Goal: Task Accomplishment & Management: Manage account settings

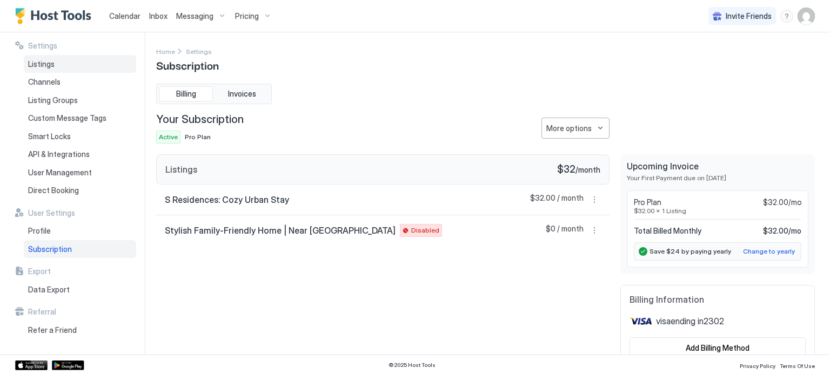
click at [55, 62] on div "Listings" at bounding box center [80, 64] width 112 height 18
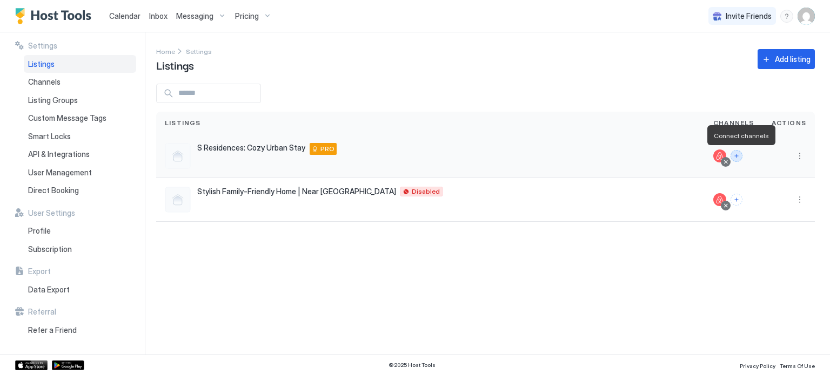
click at [742, 156] on button "Connect channels" at bounding box center [736, 156] width 12 height 12
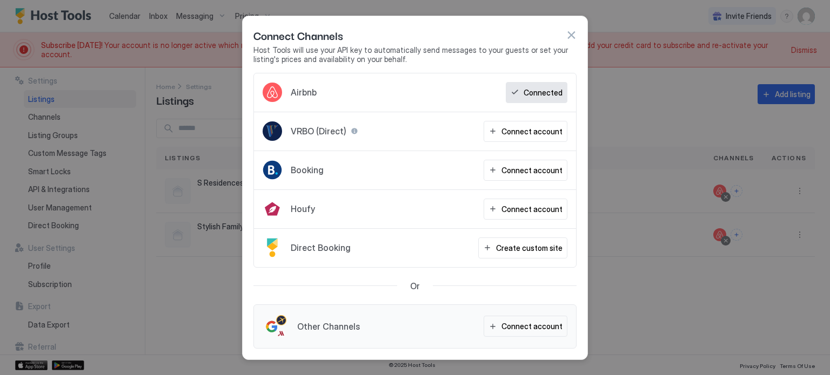
click at [575, 34] on button "button" at bounding box center [571, 35] width 11 height 11
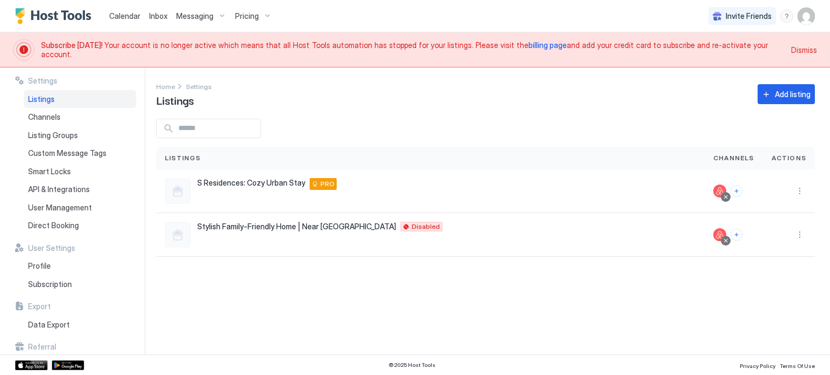
click at [809, 49] on span "Dismiss" at bounding box center [804, 49] width 26 height 11
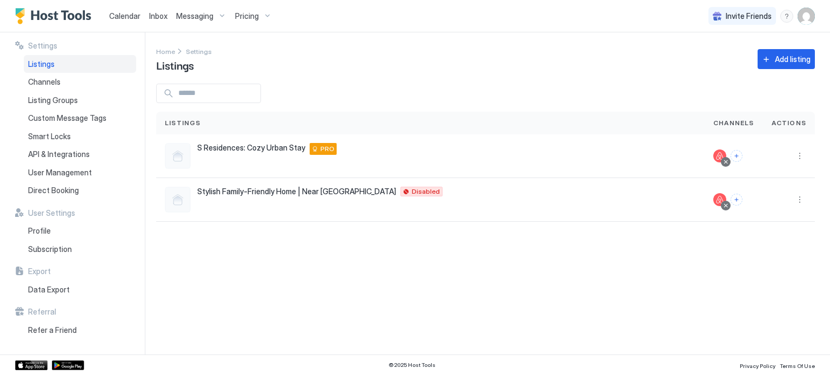
drag, startPoint x: 480, startPoint y: 10, endPoint x: 580, endPoint y: 16, distance: 100.6
click at [580, 16] on div "Calendar Inbox Messaging Pricing Invite Friends ET" at bounding box center [415, 16] width 830 height 32
click at [62, 82] on div "Channels" at bounding box center [80, 82] width 112 height 18
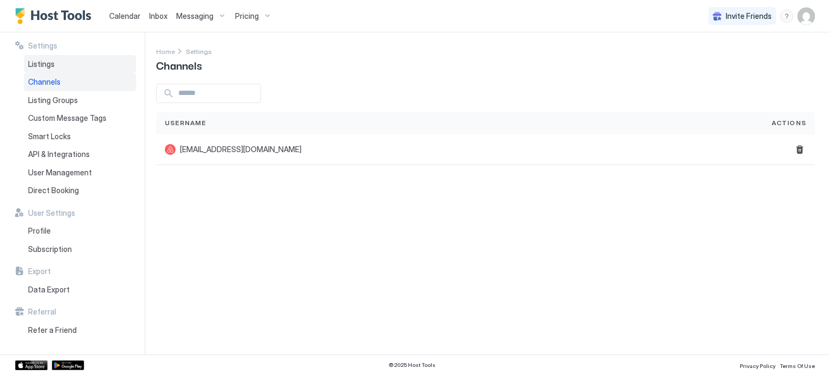
click at [57, 69] on div "Listings" at bounding box center [80, 64] width 112 height 18
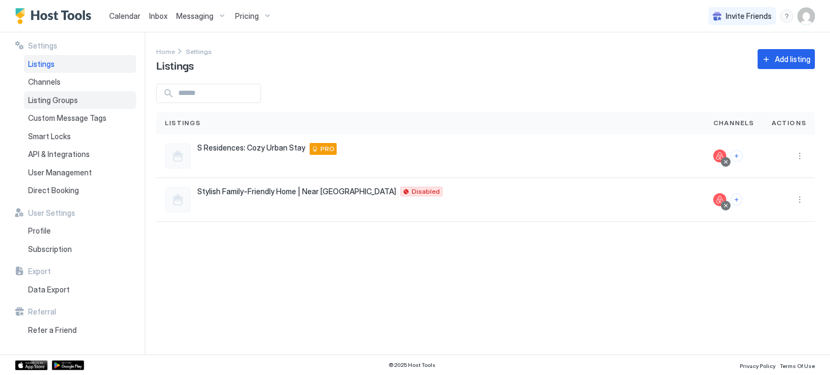
click at [49, 105] on div "Listing Groups" at bounding box center [80, 100] width 112 height 18
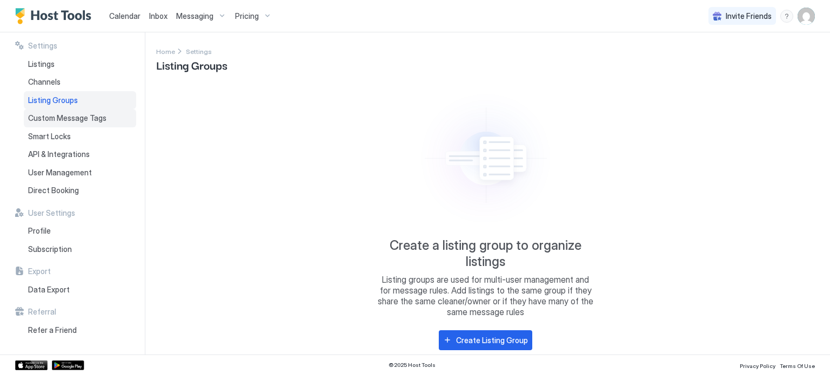
click at [52, 118] on span "Custom Message Tags" at bounding box center [67, 118] width 78 height 10
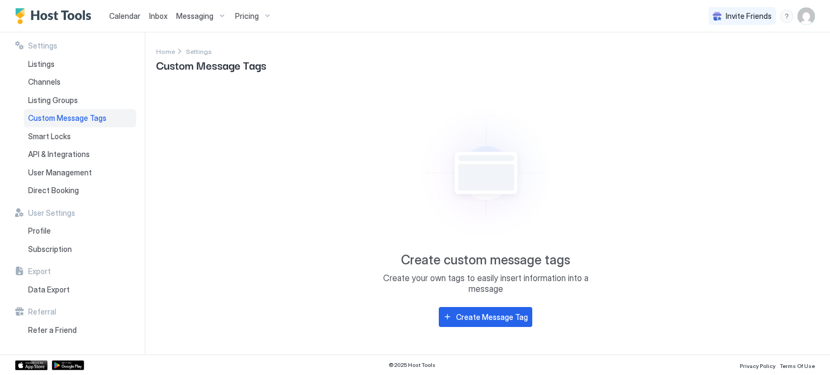
click at [184, 18] on span "Messaging" at bounding box center [194, 16] width 37 height 10
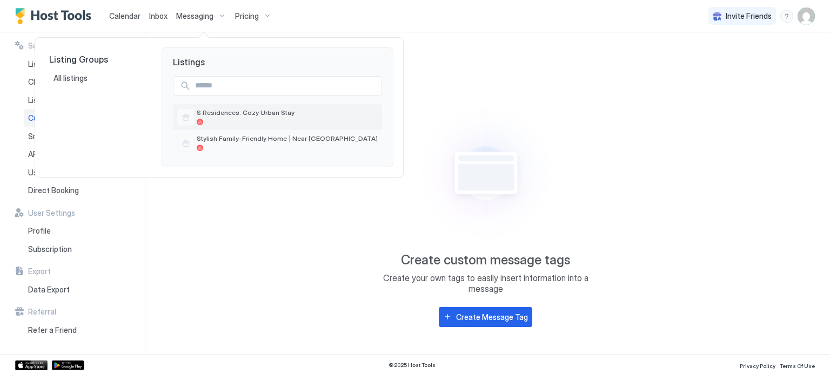
click at [240, 112] on span "S Residences: Cozy Urban Stay" at bounding box center [287, 113] width 181 height 8
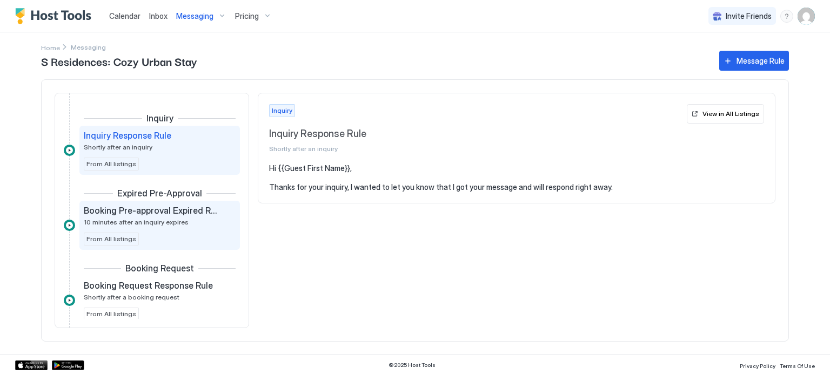
click at [173, 206] on span "Booking Pre-approval Expired Rule" at bounding box center [151, 210] width 134 height 11
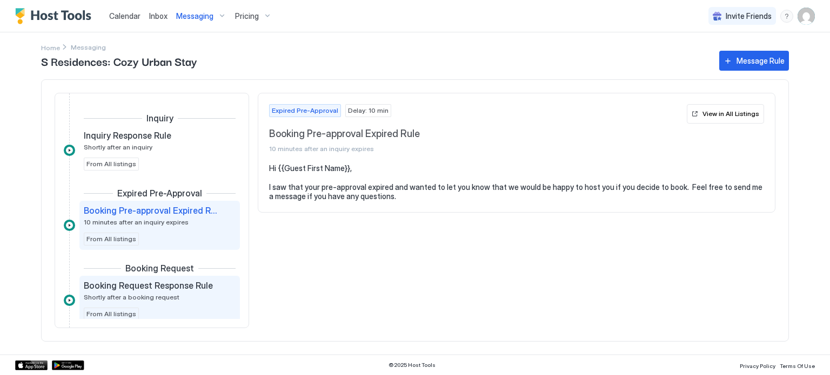
click at [172, 286] on span "Booking Request Response Rule" at bounding box center [148, 285] width 129 height 11
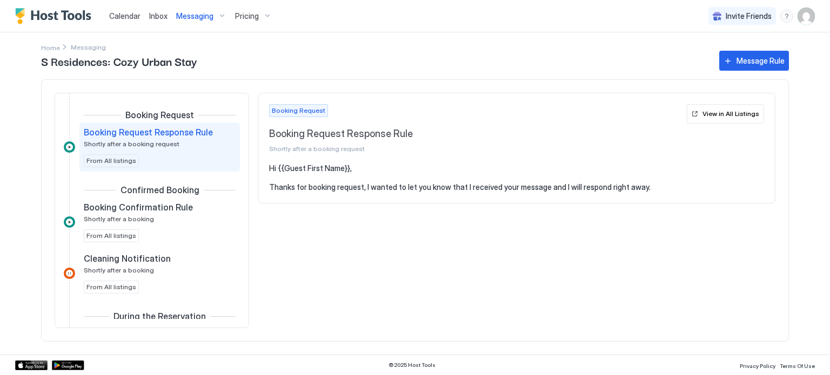
scroll to position [147, 0]
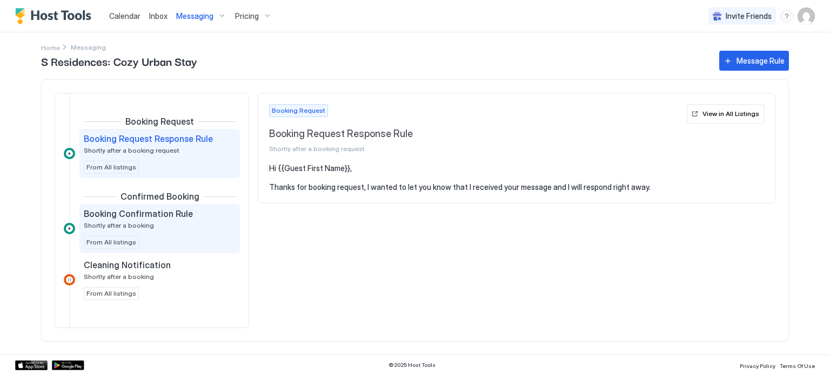
click at [171, 209] on span "Booking Confirmation Rule" at bounding box center [138, 213] width 109 height 11
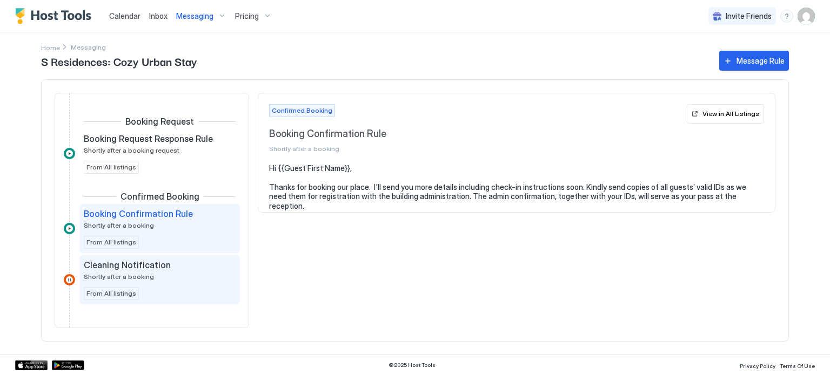
click at [165, 266] on div "Cleaning Notification" at bounding box center [152, 265] width 137 height 11
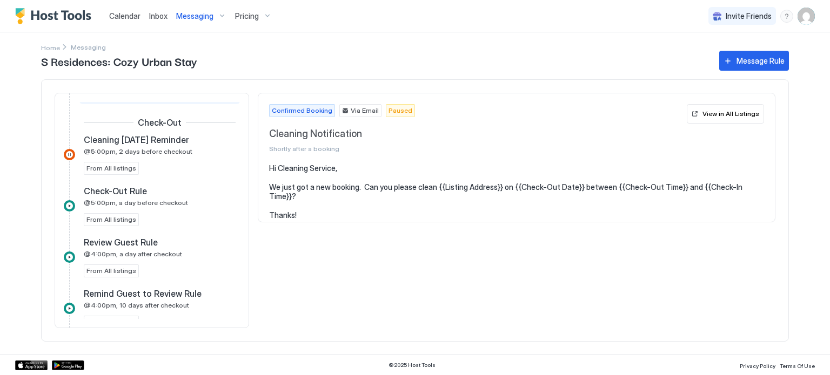
scroll to position [423, 0]
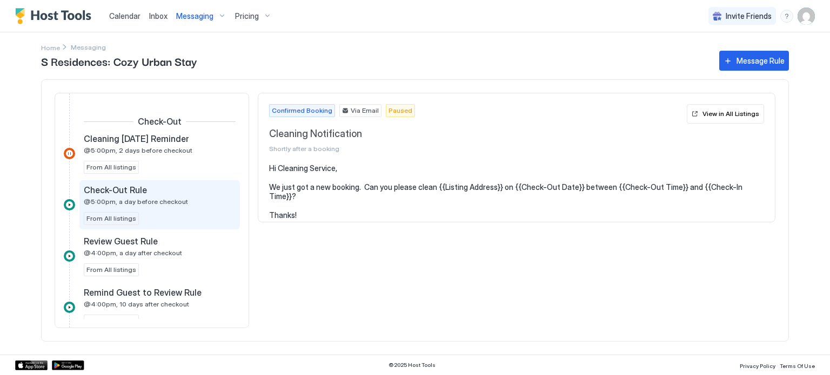
click at [151, 198] on span "@5:00pm, a day before checkout" at bounding box center [136, 202] width 104 height 8
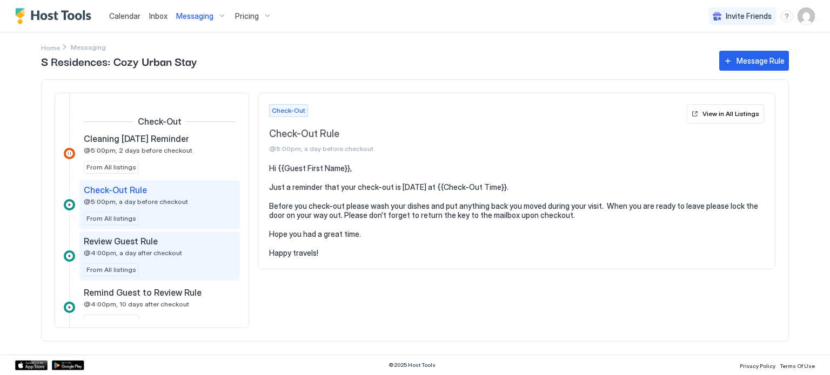
click at [156, 254] on span "@4:00pm, a day after checkout" at bounding box center [133, 253] width 98 height 8
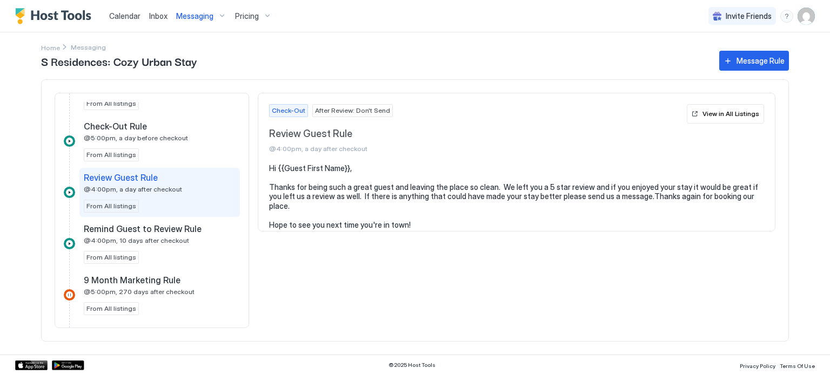
scroll to position [488, 0]
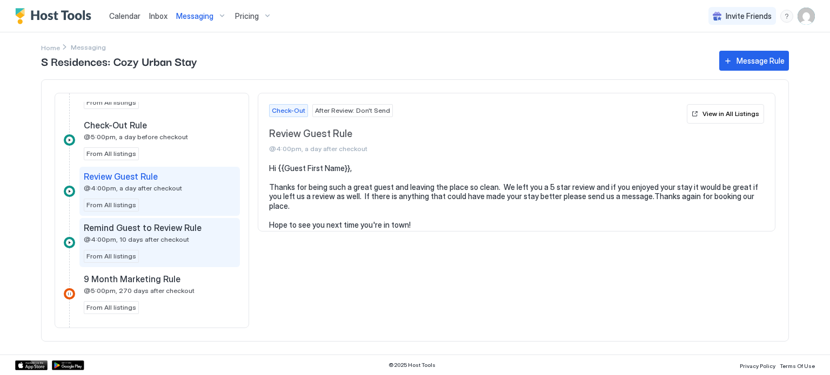
click at [170, 235] on span "@4:00pm, 10 days after checkout" at bounding box center [136, 239] width 105 height 8
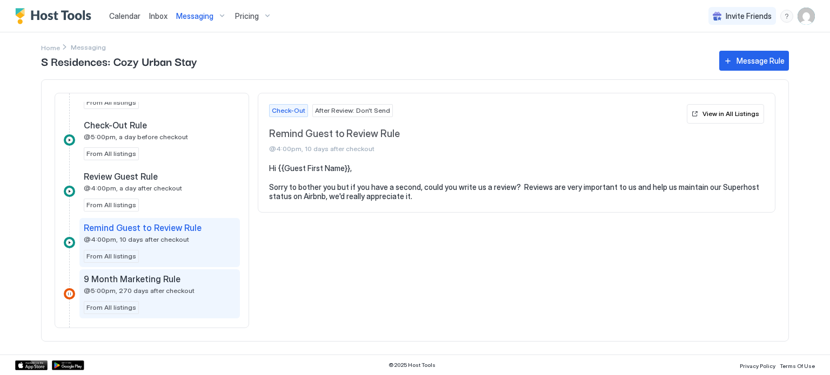
click at [170, 276] on span "9 Month Marketing Rule" at bounding box center [132, 279] width 97 height 11
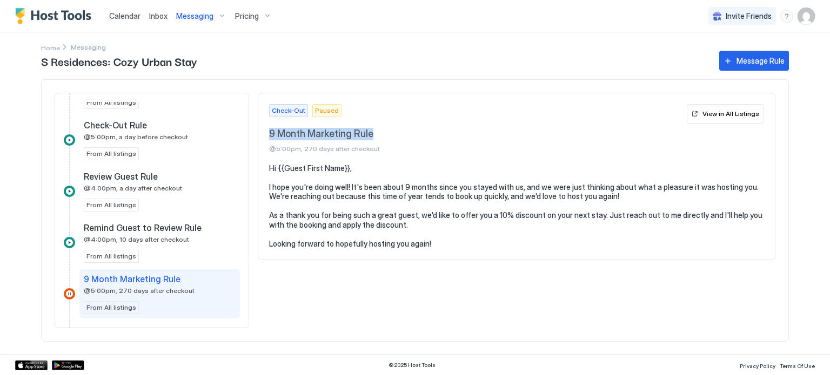
drag, startPoint x: 379, startPoint y: 132, endPoint x: 268, endPoint y: 141, distance: 111.1
click at [268, 141] on div "Check-Out Paused 9 Month Marketing Rule @5:00pm, 270 days after checkout View i…" at bounding box center [516, 128] width 516 height 70
copy span "9 Month Marketing Rule"
